Goal: Information Seeking & Learning: Learn about a topic

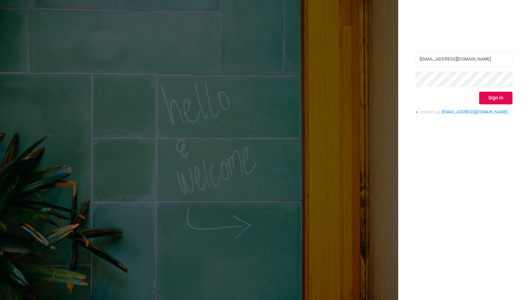
type input "[EMAIL_ADDRESS][DOMAIN_NAME]"
click at [496, 98] on button "Sign in" at bounding box center [495, 98] width 33 height 13
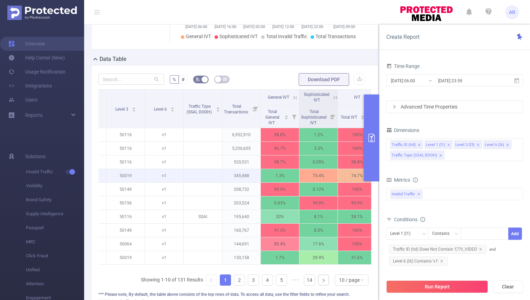
scroll to position [0, 76]
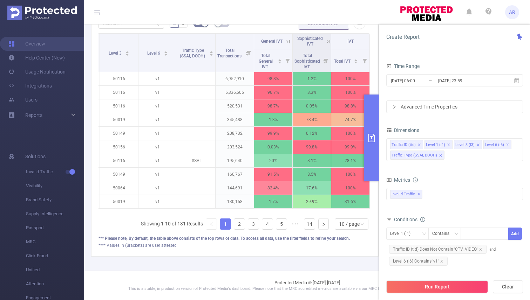
click at [149, 215] on div "Traffic ID Level 1 Level 3 Level 6 Traffic Type (SSAI, DOOH) Total Transactions…" at bounding box center [234, 134] width 273 height 202
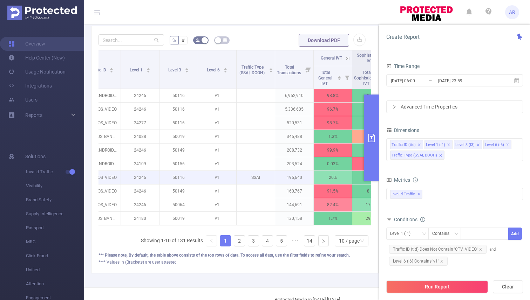
scroll to position [0, 16]
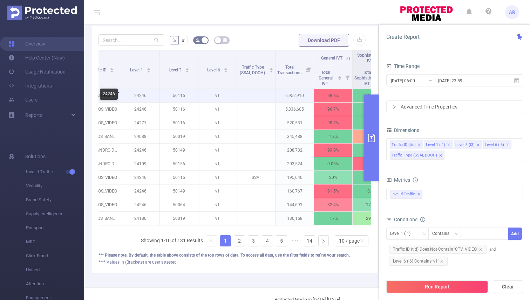
click at [144, 96] on p "24246" at bounding box center [140, 95] width 38 height 13
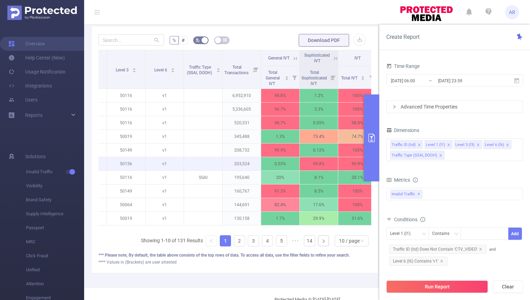
scroll to position [0, 76]
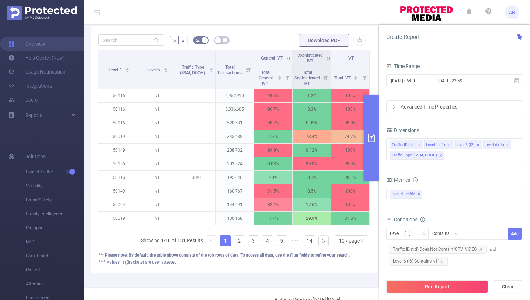
click at [289, 59] on icon at bounding box center [288, 58] width 6 height 6
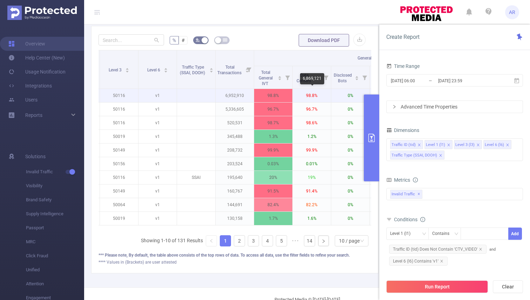
click at [308, 95] on p "98.8%" at bounding box center [312, 95] width 38 height 13
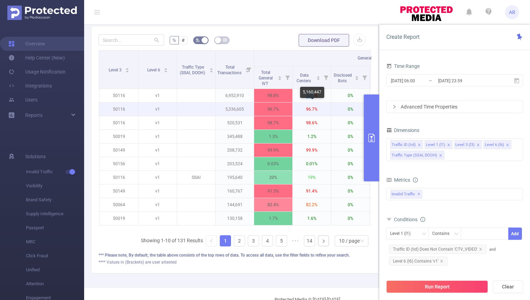
click at [307, 109] on p "96.7%" at bounding box center [312, 109] width 38 height 13
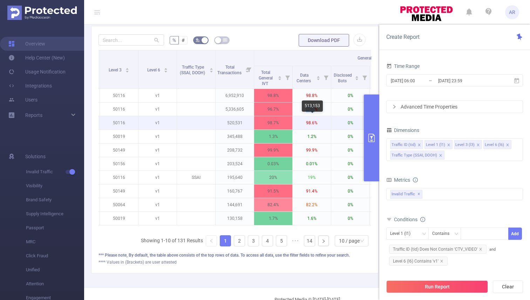
click at [307, 121] on p "98.6%" at bounding box center [312, 122] width 38 height 13
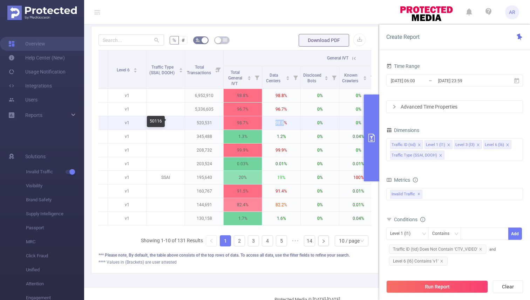
scroll to position [0, 108]
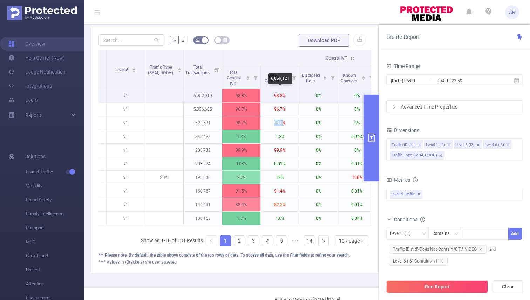
click at [279, 94] on p "98.8%" at bounding box center [280, 95] width 38 height 13
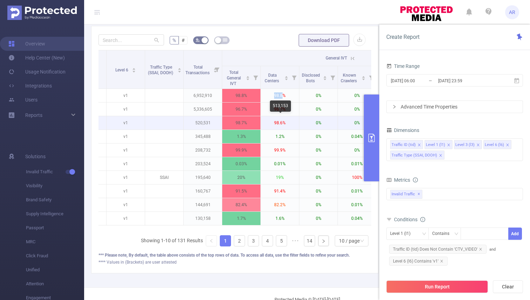
click at [297, 118] on p "98.6%" at bounding box center [280, 122] width 38 height 13
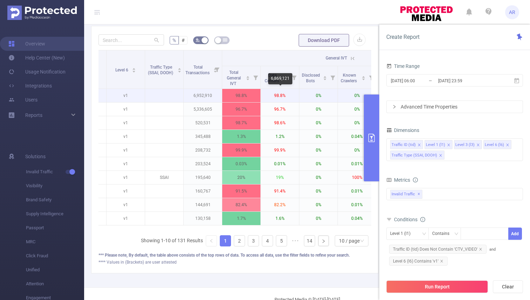
click at [280, 94] on p "98.8%" at bounding box center [280, 95] width 38 height 13
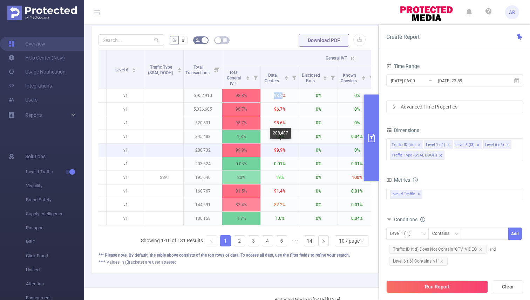
click at [277, 149] on p "99.9%" at bounding box center [280, 150] width 38 height 13
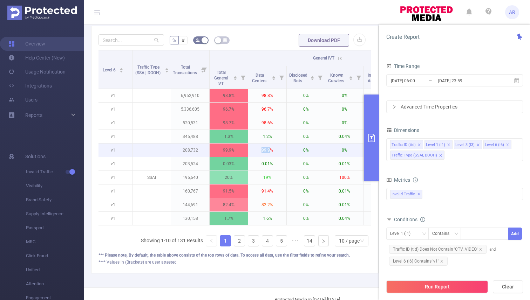
scroll to position [0, 123]
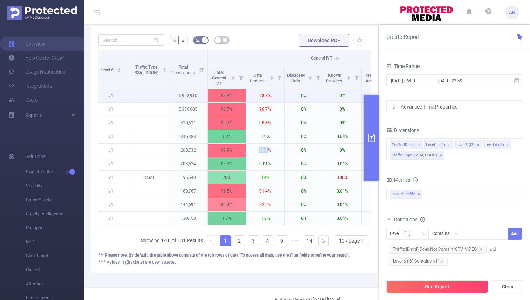
click at [192, 96] on p "6,952,910" at bounding box center [188, 95] width 38 height 13
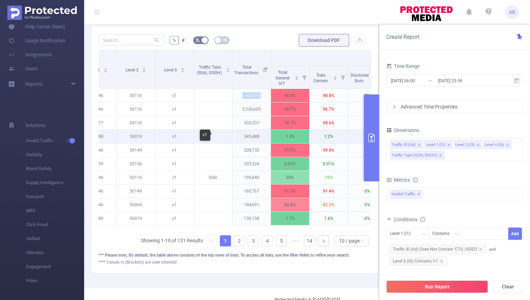
scroll to position [0, 60]
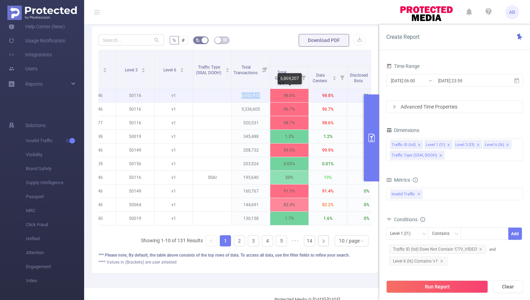
click at [286, 98] on p "98.8%" at bounding box center [289, 95] width 38 height 13
click at [250, 95] on p "6,952,910" at bounding box center [251, 95] width 38 height 13
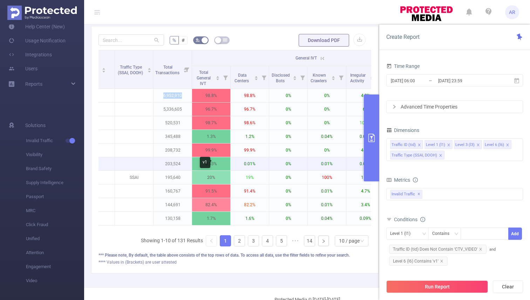
scroll to position [0, 138]
click at [254, 44] on form "% # Download PDF" at bounding box center [234, 40] width 273 height 14
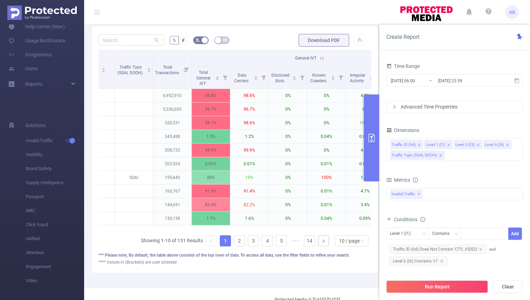
click at [242, 27] on div "% # Download PDF Traffic ID Level 1 Level 3 Level 6 Traffic Type (SSAI, DOOH) T…" at bounding box center [234, 150] width 287 height 248
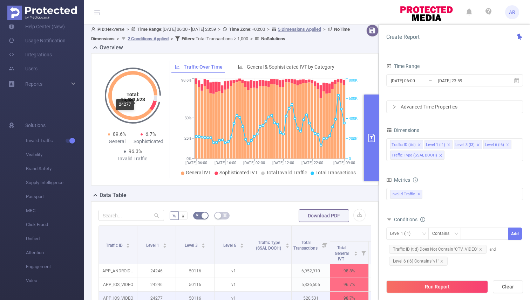
scroll to position [0, 0]
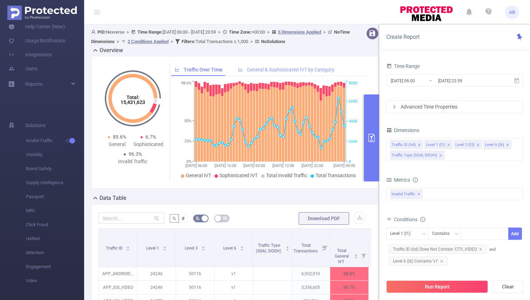
click at [272, 71] on span "General & Sophisticated IVT by Category" at bounding box center [291, 70] width 88 height 6
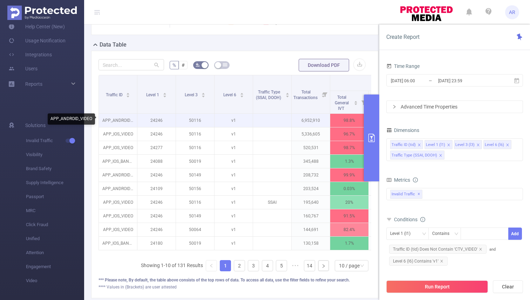
click at [115, 121] on p "APP_ANDROID_VIDEO" at bounding box center [118, 120] width 38 height 13
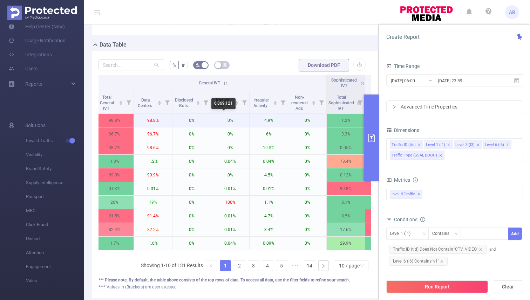
scroll to position [0, 235]
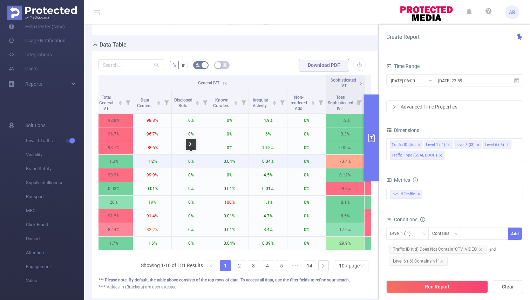
click at [198, 168] on p "0%" at bounding box center [191, 161] width 38 height 13
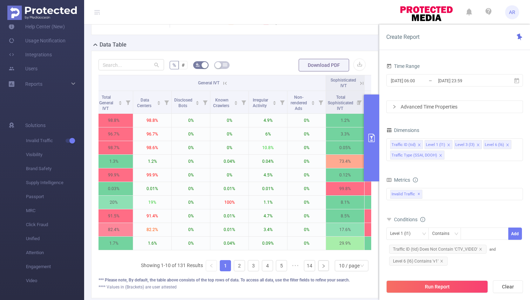
click at [97, 8] on icon at bounding box center [97, 12] width 8 height 24
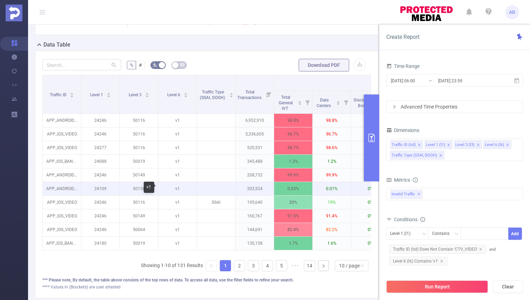
scroll to position [0, 7]
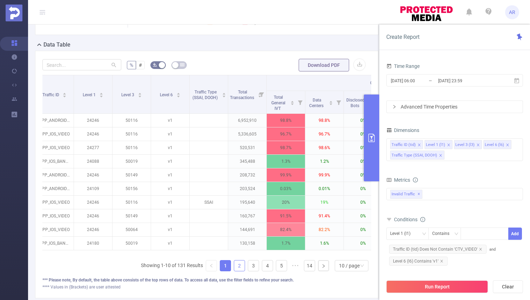
click at [239, 265] on link "2" at bounding box center [239, 266] width 11 height 11
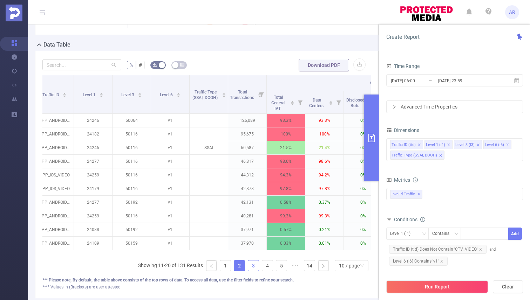
click at [251, 266] on link "3" at bounding box center [253, 266] width 11 height 11
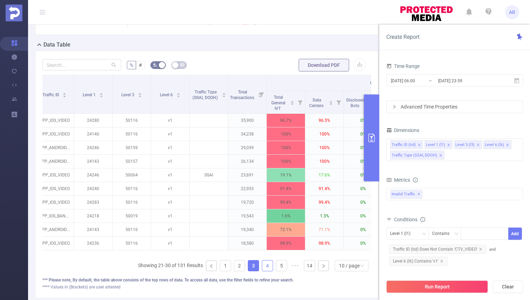
click at [267, 266] on link "4" at bounding box center [267, 266] width 11 height 11
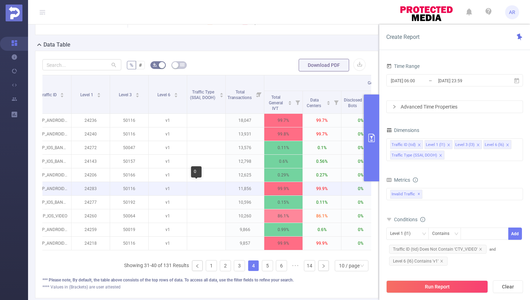
scroll to position [0, 0]
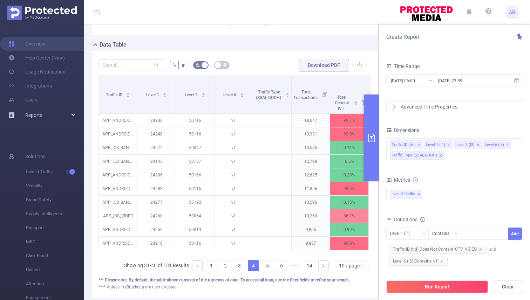
click at [49, 117] on div "Reports" at bounding box center [42, 115] width 84 height 14
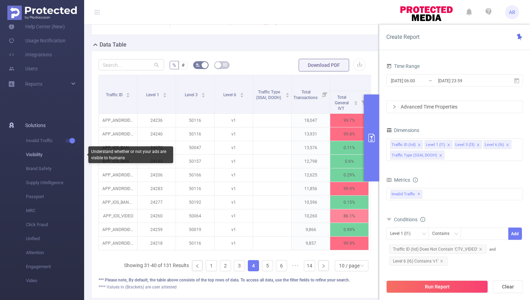
click at [38, 155] on span "Visibility" at bounding box center [55, 155] width 58 height 14
click at [36, 156] on span "Visibility" at bounding box center [55, 155] width 58 height 14
click at [36, 154] on span "Visibility" at bounding box center [55, 155] width 58 height 14
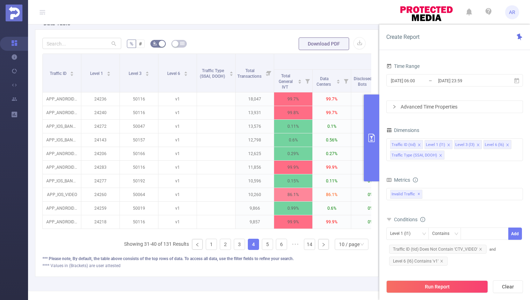
scroll to position [170, 0]
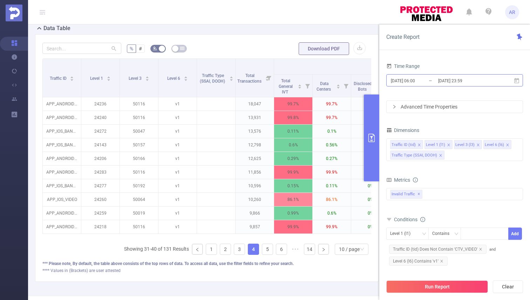
click at [442, 81] on input "[DATE] 23:59" at bounding box center [465, 80] width 57 height 9
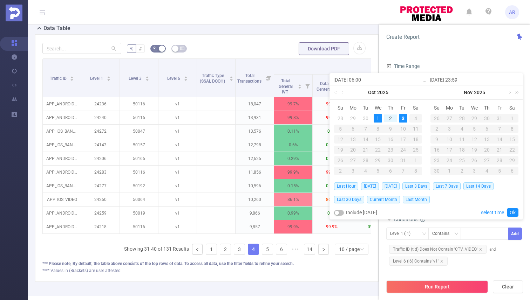
click at [400, 119] on div "3" at bounding box center [403, 118] width 8 height 8
type input "[DATE] 06:00"
click at [510, 213] on link "Ok" at bounding box center [513, 212] width 12 height 8
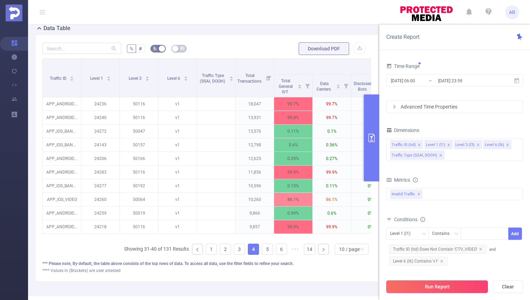
click at [441, 288] on button "Run Report" at bounding box center [437, 287] width 102 height 13
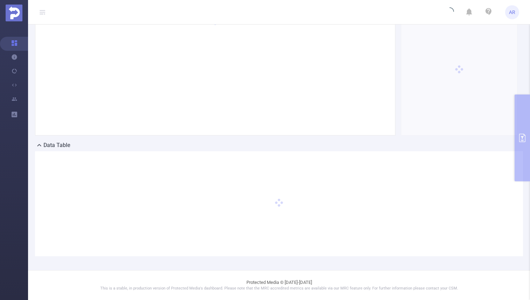
scroll to position [53, 0]
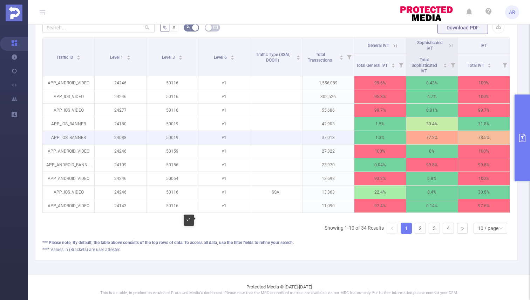
scroll to position [195, 0]
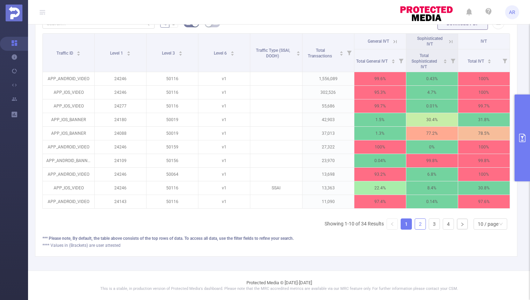
click at [419, 225] on link "2" at bounding box center [420, 224] width 11 height 11
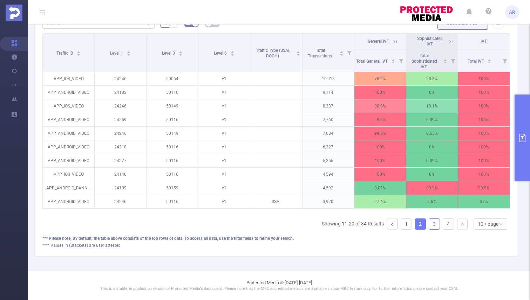
click at [431, 224] on link "3" at bounding box center [434, 224] width 11 height 11
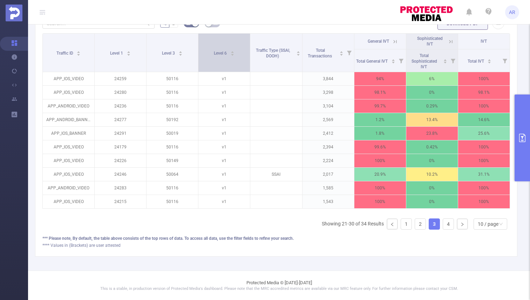
click at [230, 53] on div "Level 6" at bounding box center [224, 52] width 21 height 7
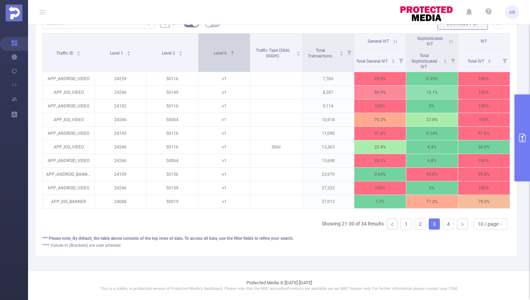
click at [230, 53] on div "Level 6" at bounding box center [224, 52] width 21 height 7
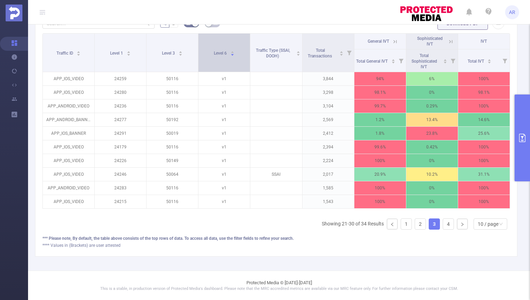
click at [230, 53] on div "Level 6" at bounding box center [224, 52] width 21 height 7
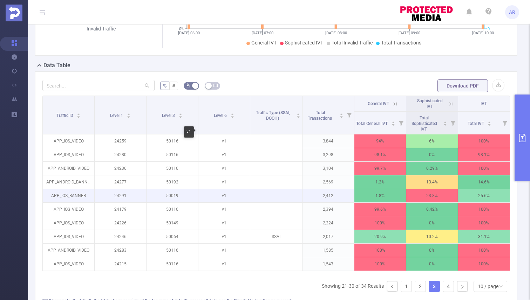
scroll to position [132, 0]
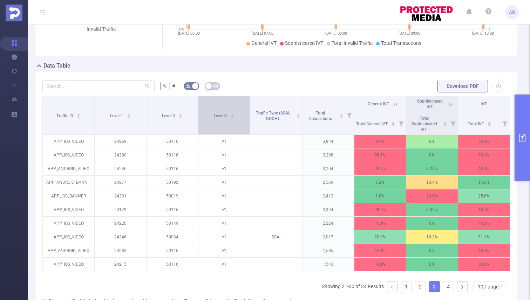
click at [229, 116] on div "Level 6" at bounding box center [224, 115] width 21 height 7
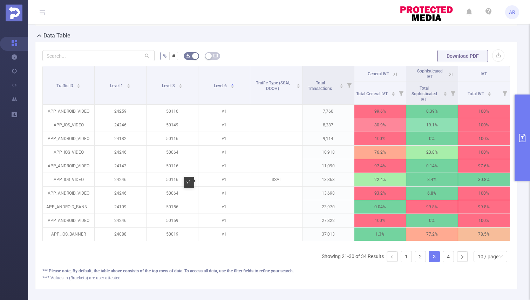
scroll to position [195, 0]
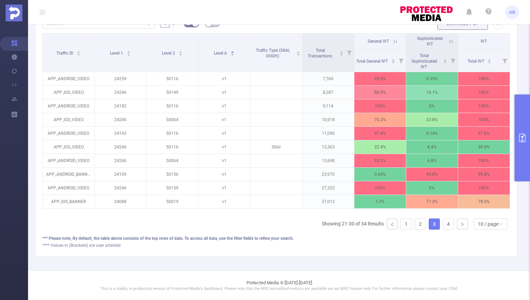
click at [527, 135] on button "primary" at bounding box center [521, 138] width 15 height 87
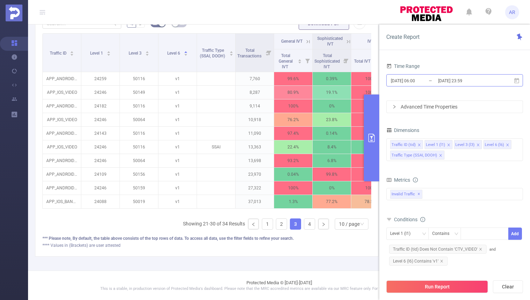
click at [448, 79] on input "[DATE] 23:59" at bounding box center [465, 80] width 57 height 9
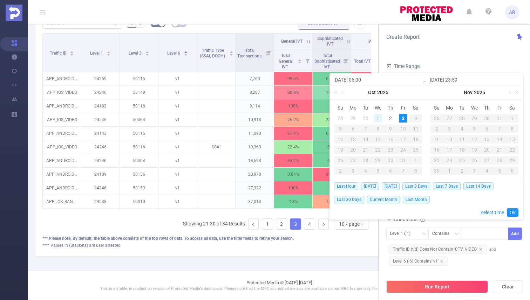
click at [378, 116] on div "1" at bounding box center [377, 118] width 8 height 8
click at [403, 119] on div "3" at bounding box center [403, 118] width 8 height 8
type input "[DATE] 06:00"
click at [511, 211] on link "Ok" at bounding box center [513, 212] width 12 height 8
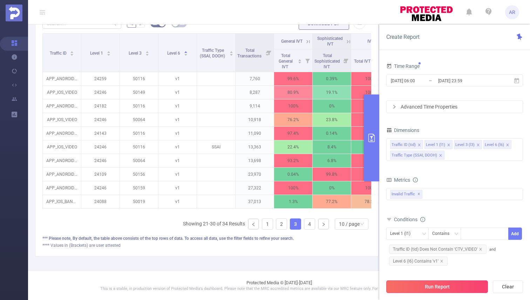
click at [452, 288] on button "Run Report" at bounding box center [437, 287] width 102 height 13
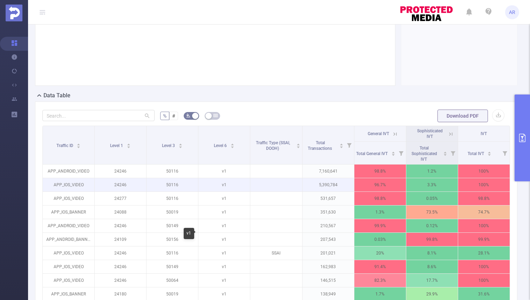
scroll to position [111, 0]
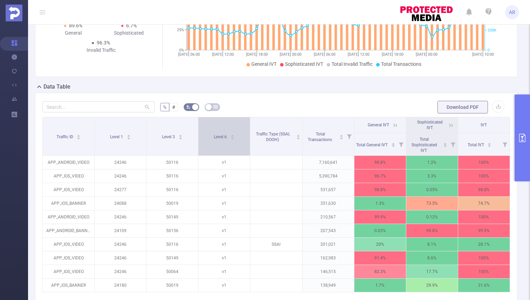
click at [227, 140] on div "Level 6" at bounding box center [224, 136] width 21 height 7
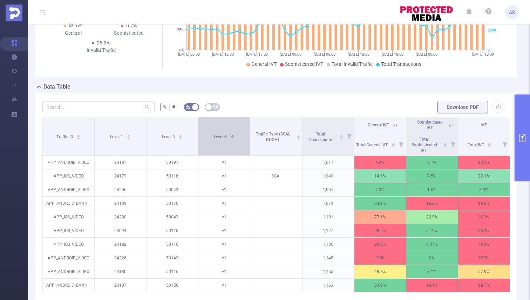
click at [227, 140] on div "Level 6" at bounding box center [224, 136] width 21 height 7
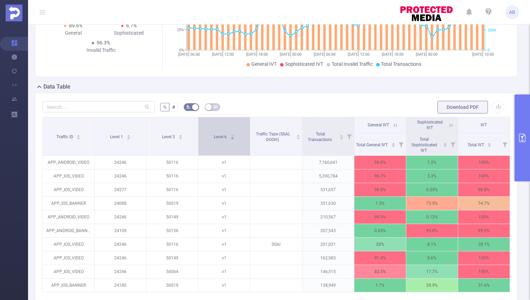
click at [227, 140] on div "Level 6" at bounding box center [224, 136] width 21 height 7
click at [231, 139] on icon "icon: caret-down" at bounding box center [233, 139] width 4 height 4
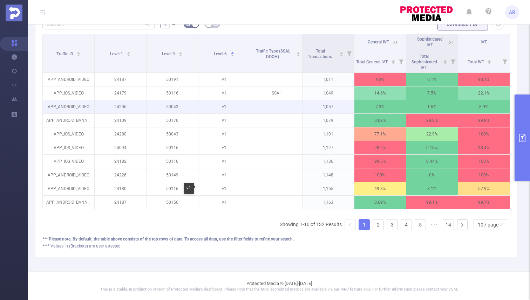
scroll to position [195, 0]
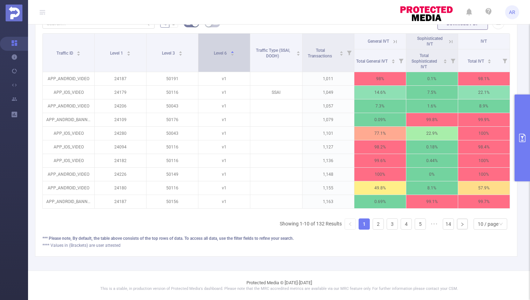
click at [233, 56] on div "Level 6" at bounding box center [224, 52] width 21 height 7
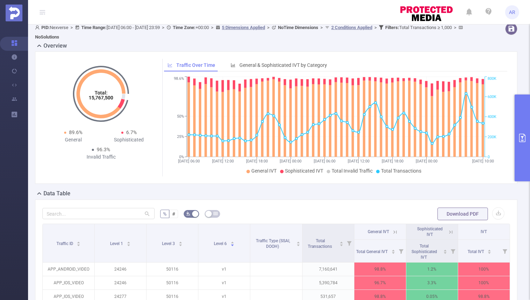
scroll to position [0, 0]
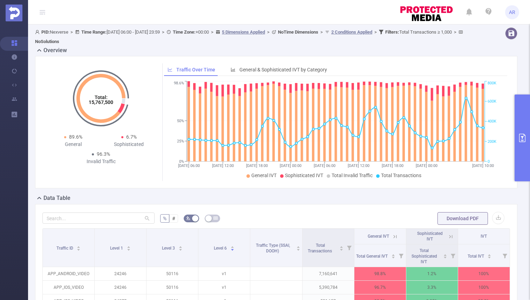
click at [523, 140] on icon "primary" at bounding box center [522, 138] width 8 height 8
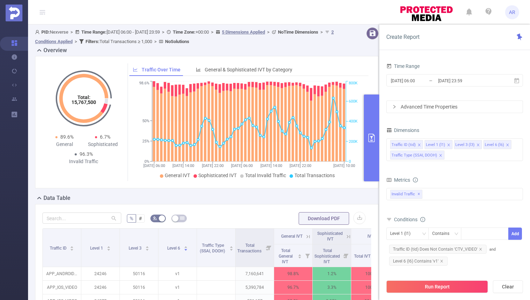
click at [343, 65] on div "Traffic Over Time General & Sophisticated IVT by Category" at bounding box center [248, 69] width 239 height 13
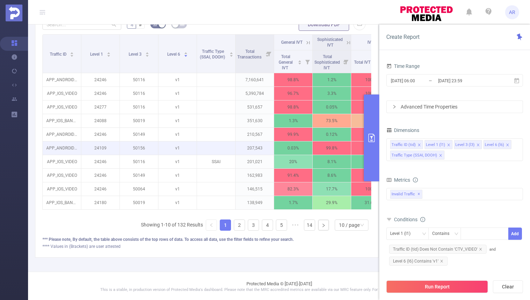
scroll to position [195, 0]
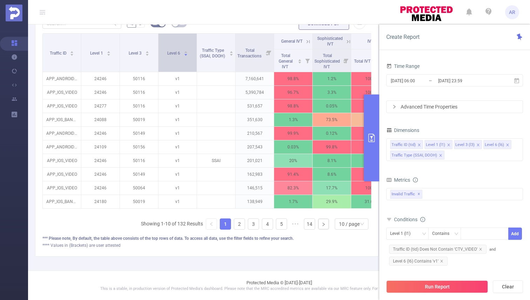
click at [185, 55] on icon "icon: caret-down" at bounding box center [186, 55] width 4 height 4
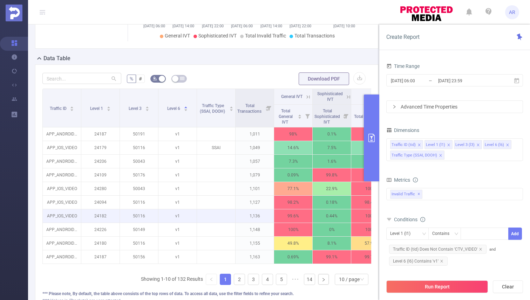
scroll to position [131, 0]
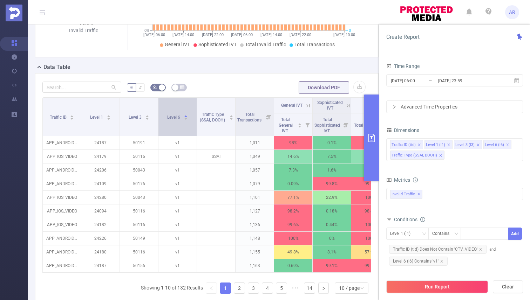
click at [184, 120] on div "Level 6" at bounding box center [177, 116] width 21 height 7
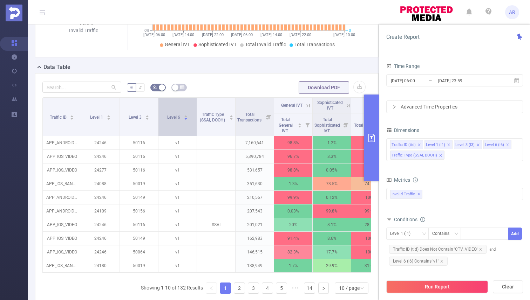
click at [184, 120] on div "Level 6" at bounding box center [177, 116] width 21 height 7
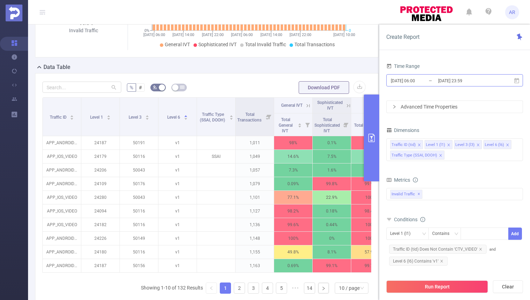
click at [442, 82] on input "[DATE] 23:59" at bounding box center [465, 80] width 57 height 9
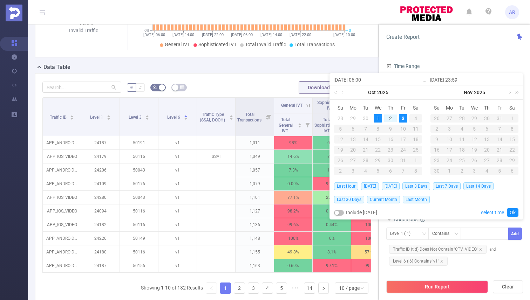
click at [336, 94] on link at bounding box center [336, 92] width 9 height 14
click at [358, 198] on span "Last 30 Days" at bounding box center [349, 200] width 30 height 8
type input "[DATE] 00:00"
type input "[DATE] 23:59"
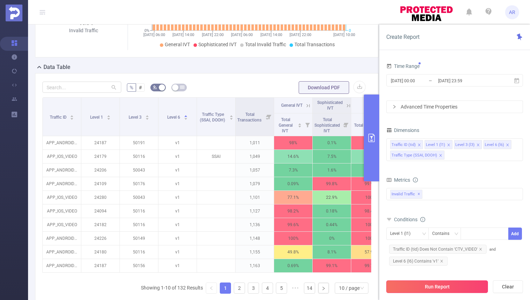
click at [442, 288] on button "Run Report" at bounding box center [437, 287] width 102 height 13
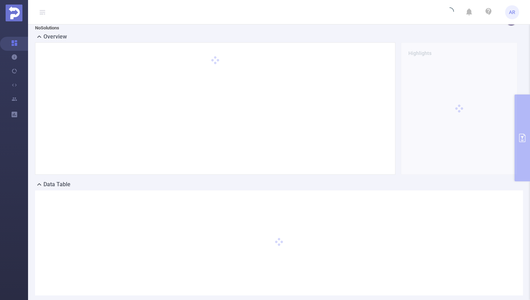
scroll to position [0, 0]
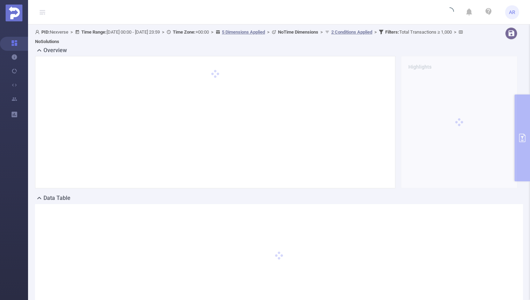
click at [512, 10] on span "AR" at bounding box center [512, 12] width 6 height 14
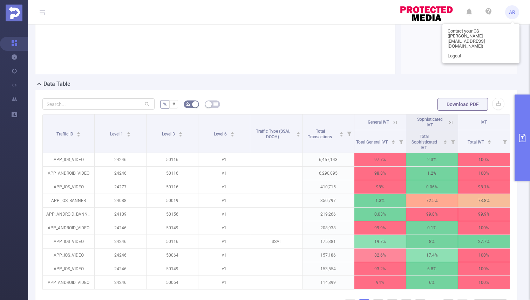
scroll to position [132, 0]
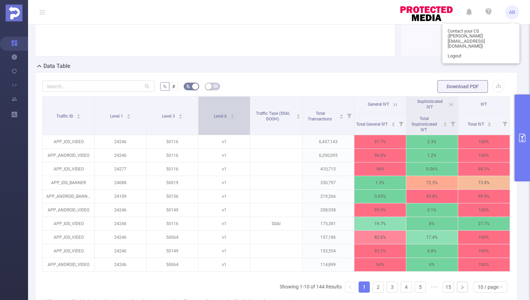
click at [230, 115] on div "Level 6" at bounding box center [224, 115] width 21 height 7
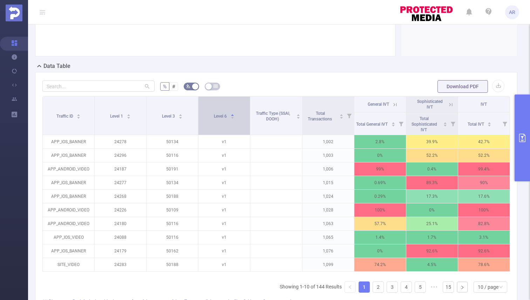
click at [230, 115] on div "Level 6" at bounding box center [224, 115] width 21 height 7
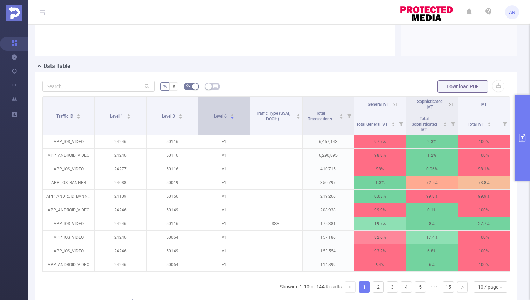
click at [230, 115] on div "Level 6" at bounding box center [224, 115] width 21 height 7
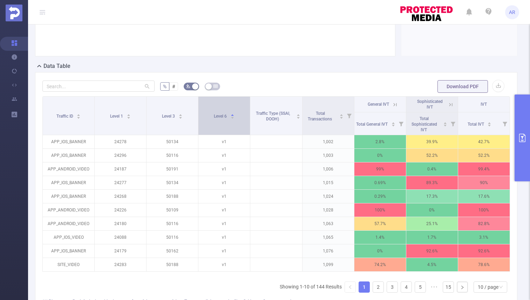
click at [230, 115] on div "Level 6" at bounding box center [224, 115] width 21 height 7
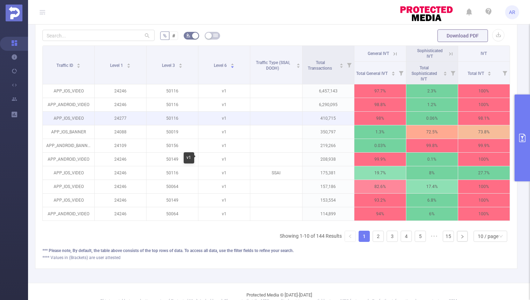
scroll to position [195, 0]
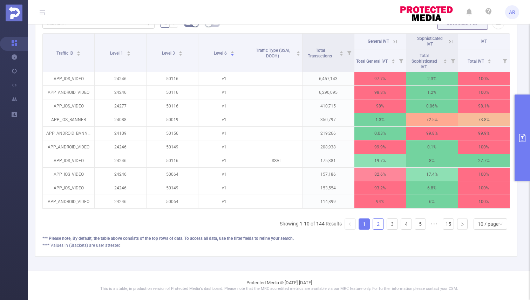
click at [379, 226] on link "2" at bounding box center [378, 224] width 11 height 11
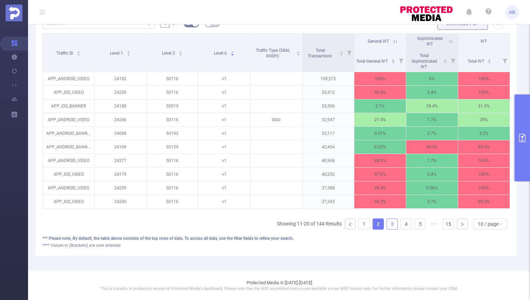
click at [394, 223] on link "3" at bounding box center [392, 224] width 11 height 11
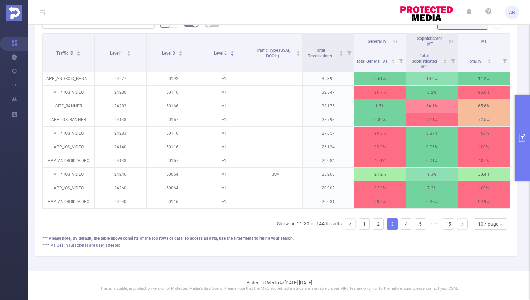
click at [400, 224] on ul "Showing 21-30 of 144 Results 1 2 3 4 5 ••• 15 10 / page" at bounding box center [393, 224] width 233 height 11
click at [404, 224] on link "4" at bounding box center [406, 224] width 11 height 11
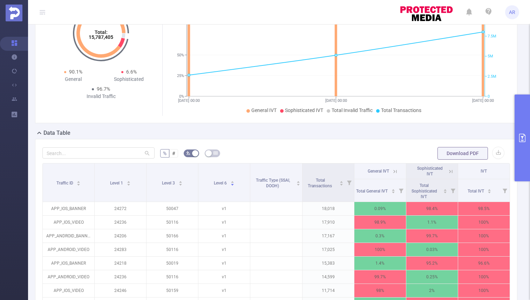
scroll to position [0, 0]
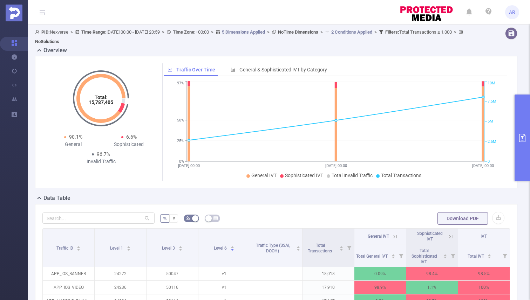
click at [524, 136] on icon "primary" at bounding box center [522, 138] width 8 height 8
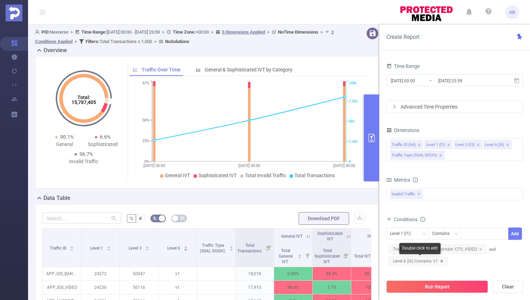
click at [441, 260] on icon "icon: close" at bounding box center [442, 262] width 4 height 4
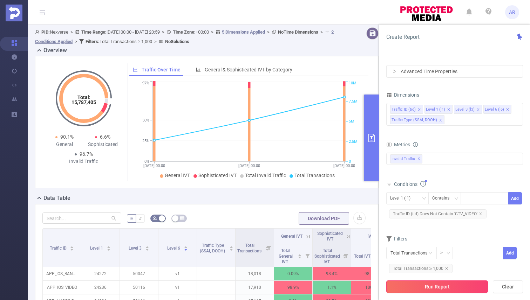
click at [440, 287] on button "Run Report" at bounding box center [437, 287] width 102 height 13
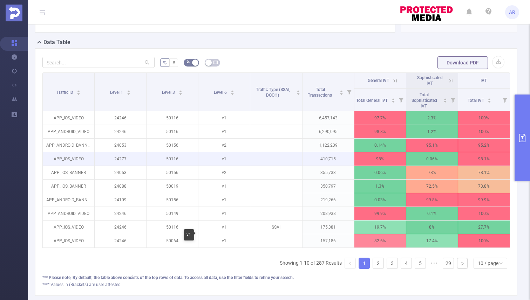
scroll to position [159, 0]
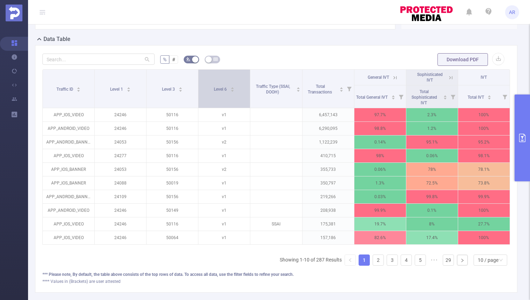
click at [232, 91] on icon "icon: caret-down" at bounding box center [233, 91] width 4 height 4
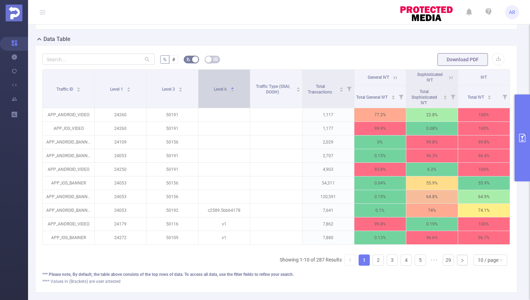
click at [233, 92] on div "Level 6" at bounding box center [224, 88] width 21 height 7
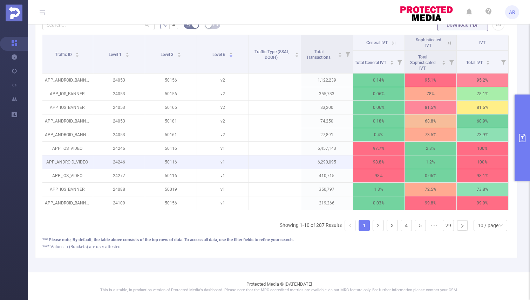
scroll to position [195, 0]
